Goal: Navigation & Orientation: Find specific page/section

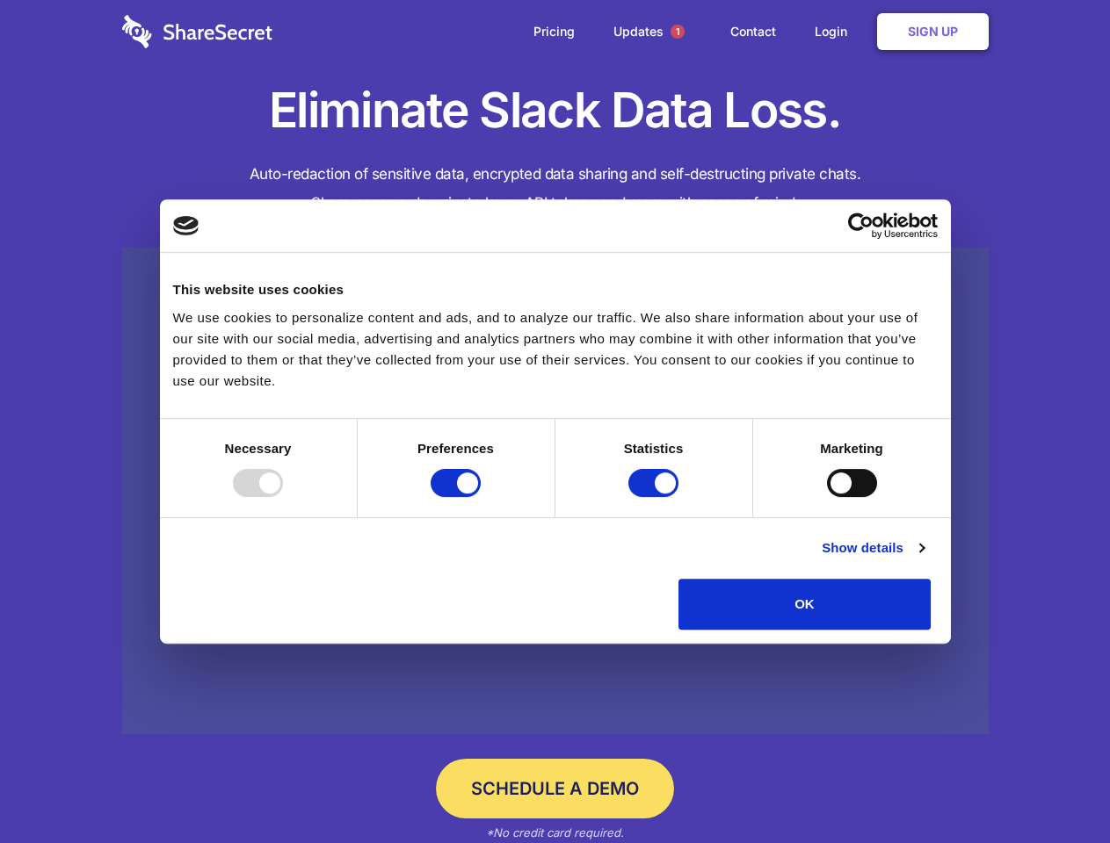
click at [283, 497] on div at bounding box center [258, 483] width 50 height 28
click at [481, 497] on input "Preferences" at bounding box center [456, 483] width 50 height 28
checkbox input "false"
click at [655, 497] on input "Statistics" at bounding box center [653, 483] width 50 height 28
checkbox input "false"
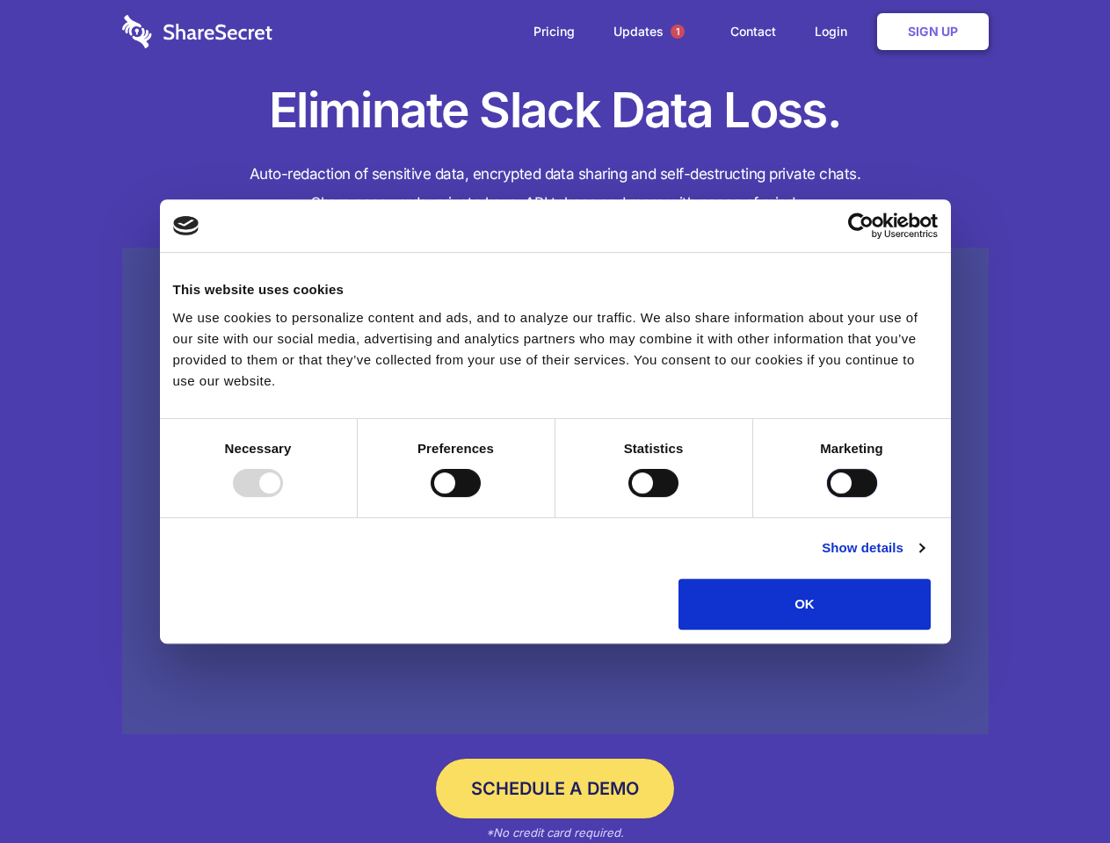
click at [827, 497] on input "Marketing" at bounding box center [852, 483] width 50 height 28
checkbox input "true"
click at [923, 559] on link "Show details" at bounding box center [873, 548] width 102 height 21
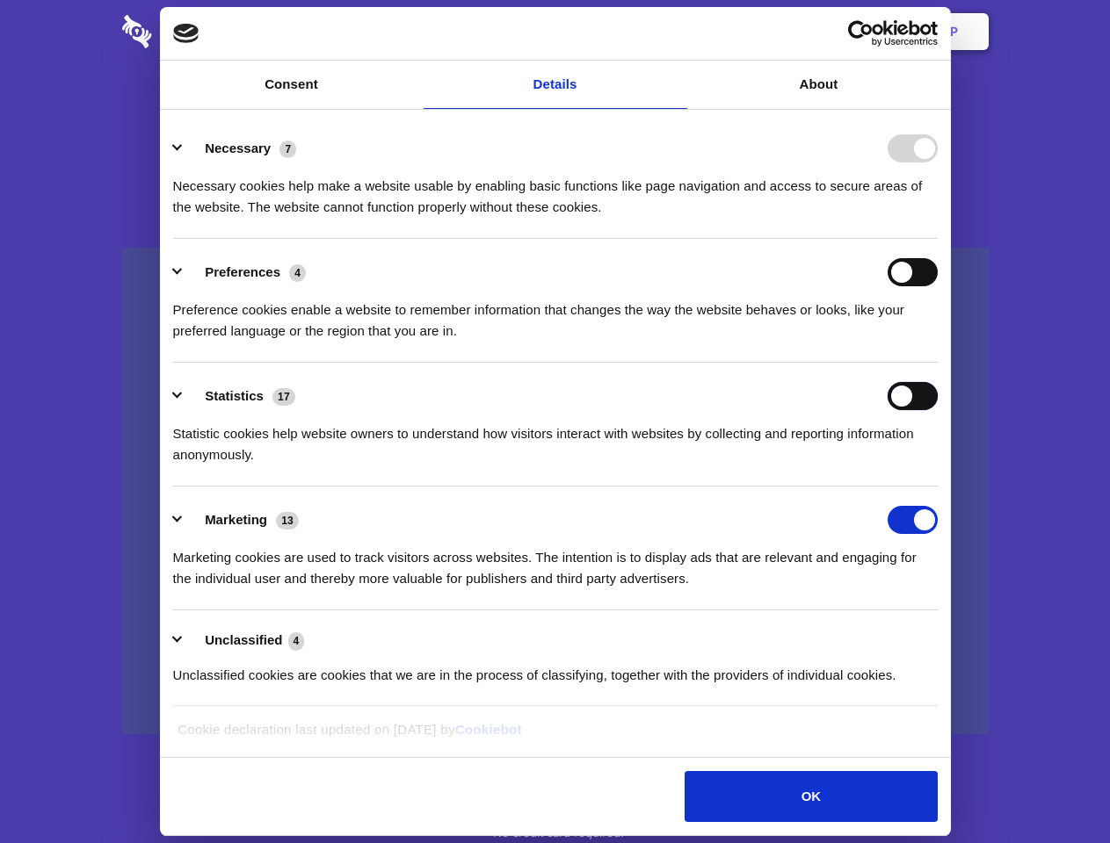
click at [937, 466] on div "Statistics 17 Statistic cookies help website owners to understand how visitors …" at bounding box center [555, 423] width 764 height 83
click at [677, 32] on span "1" at bounding box center [677, 32] width 14 height 14
